Goal: Transaction & Acquisition: Purchase product/service

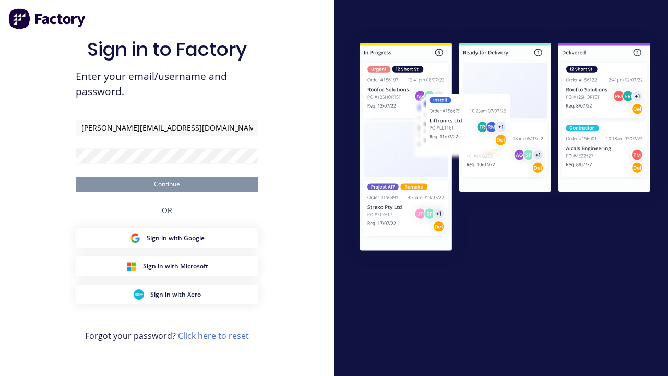
type input "[PERSON_NAME][EMAIL_ADDRESS][DOMAIN_NAME]"
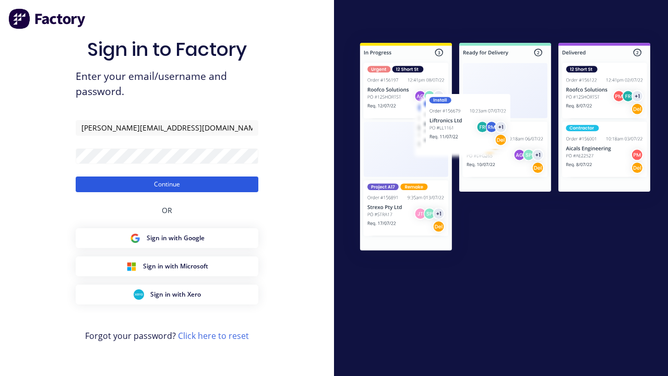
click at [167, 184] on button "Continue" at bounding box center [167, 184] width 183 height 16
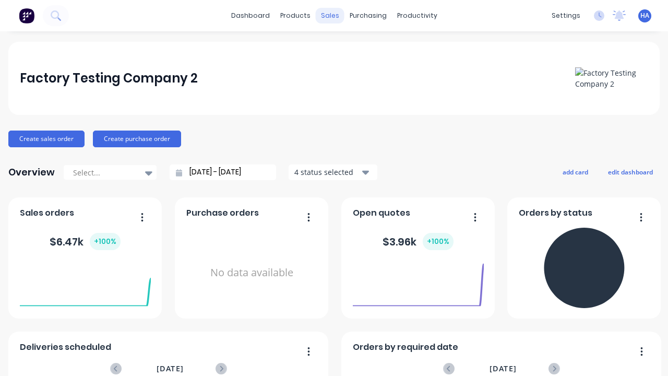
click at [330, 16] on div "sales" at bounding box center [330, 16] width 29 height 16
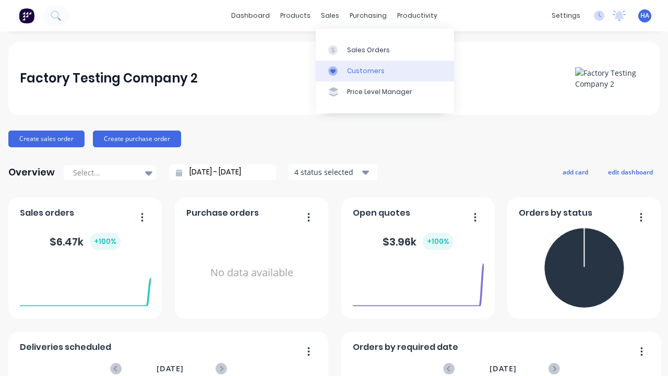
click at [385, 70] on link "Customers" at bounding box center [385, 71] width 138 height 21
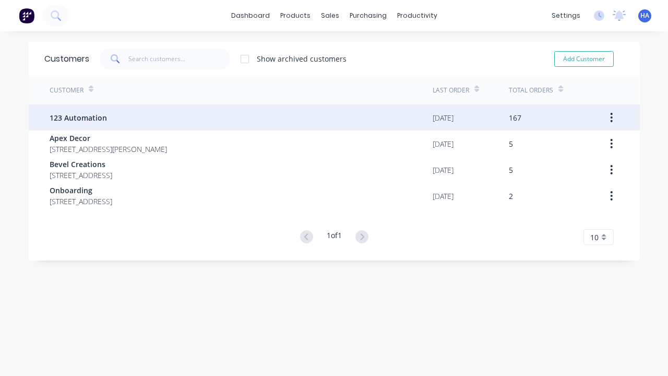
click at [78, 117] on span "123 Automation" at bounding box center [78, 117] width 57 height 11
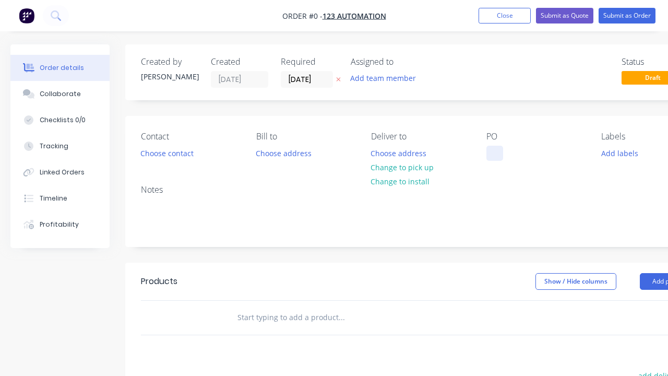
click at [494, 153] on div at bounding box center [494, 153] width 17 height 15
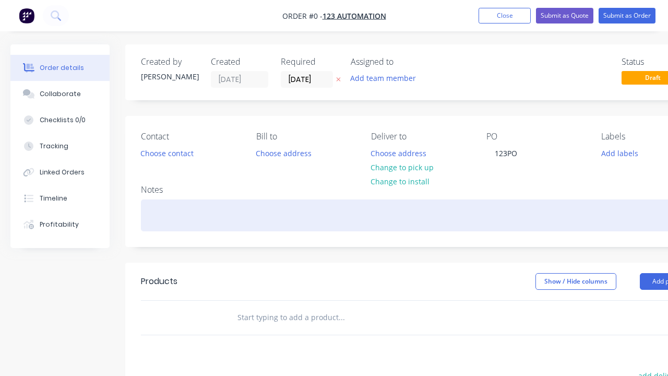
click at [388, 215] on div "Order details Collaborate Checklists 0/0 Tracking Linked Orders Timeline Profit…" at bounding box center [363, 322] width 726 height 557
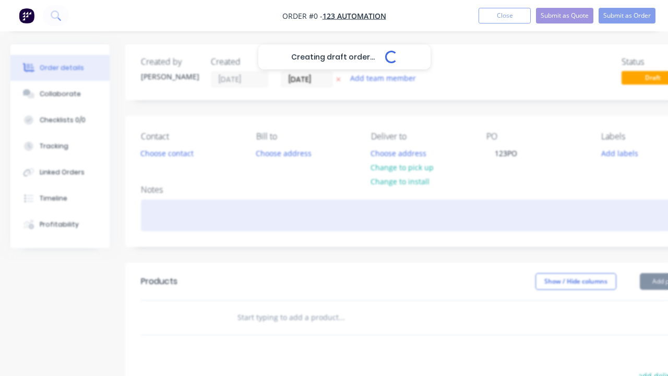
scroll to position [0, 32]
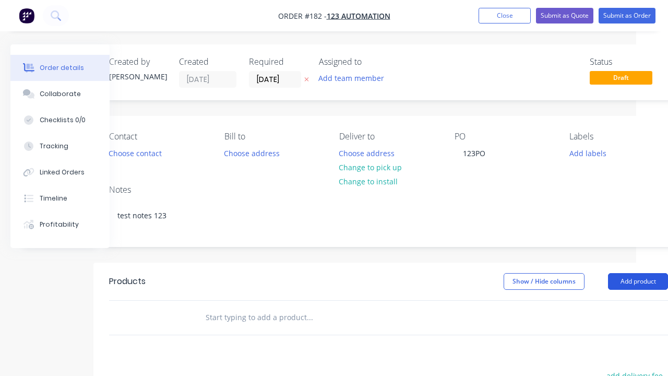
scroll to position [93, 58]
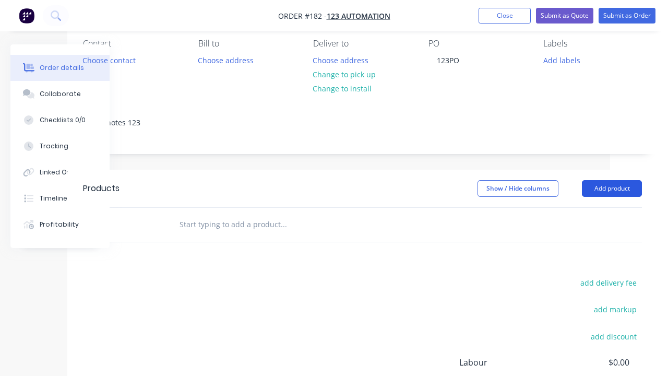
click at [611, 188] on button "Add product" at bounding box center [612, 188] width 60 height 17
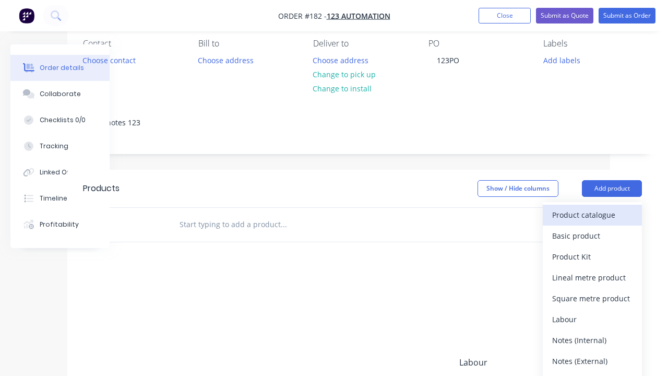
click at [592, 214] on div "Product catalogue" at bounding box center [592, 214] width 80 height 15
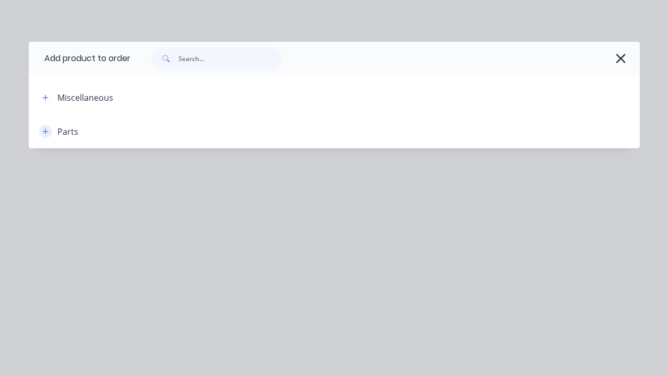
click at [45, 131] on icon "button" at bounding box center [45, 131] width 6 height 6
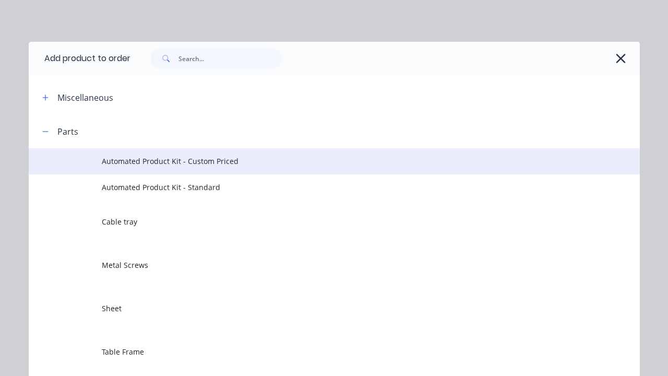
click at [317, 161] on span "Automated Product Kit - Custom Priced" at bounding box center [317, 160] width 430 height 11
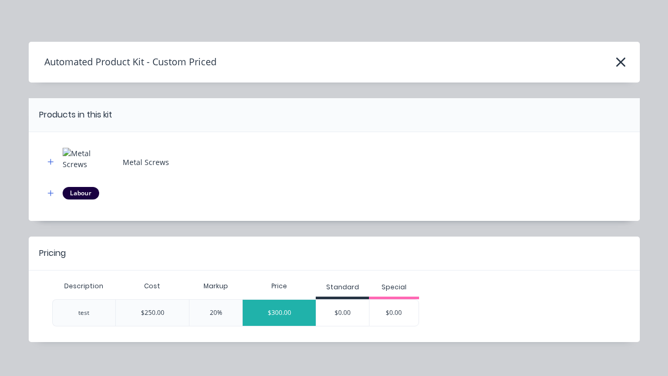
click at [279, 312] on div "$300.00" at bounding box center [279, 312] width 73 height 26
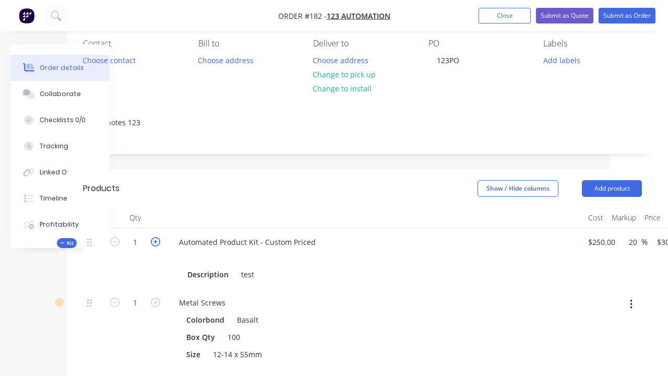
click at [155, 241] on icon "button" at bounding box center [155, 241] width 9 height 9
type input "2"
type input "$600.00"
type input "2"
